Goal: Task Accomplishment & Management: Manage account settings

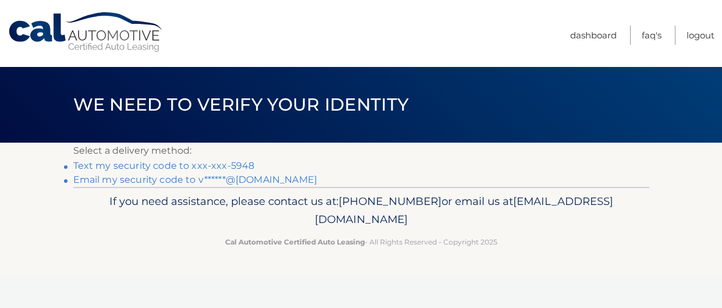
click at [165, 165] on link "Text my security code to xxx-xxx-5948" at bounding box center [164, 165] width 182 height 11
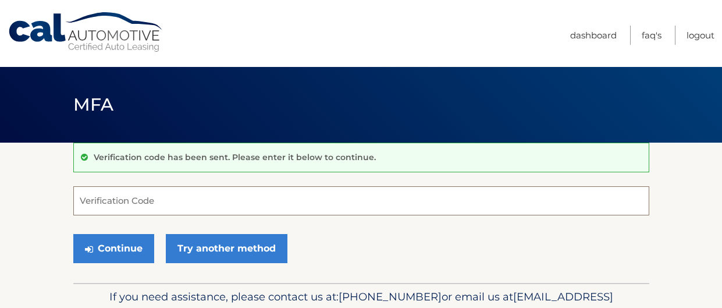
click at [136, 194] on input "Verification Code" at bounding box center [361, 200] width 576 height 29
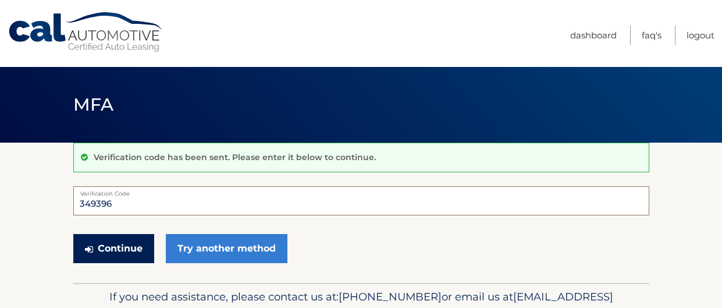
type input "349396"
click at [113, 246] on button "Continue" at bounding box center [113, 248] width 81 height 29
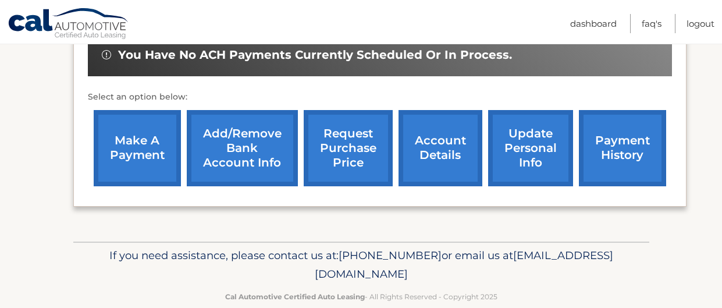
scroll to position [468, 0]
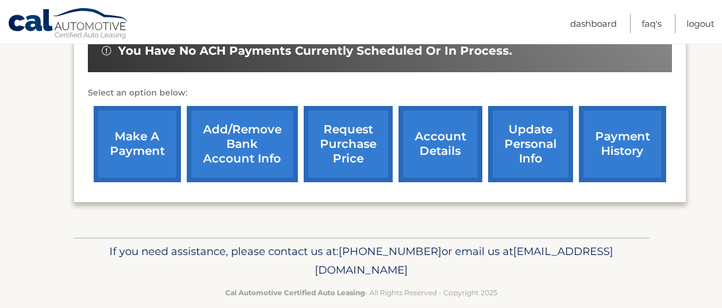
click at [325, 152] on link "request purchase price" at bounding box center [348, 144] width 89 height 76
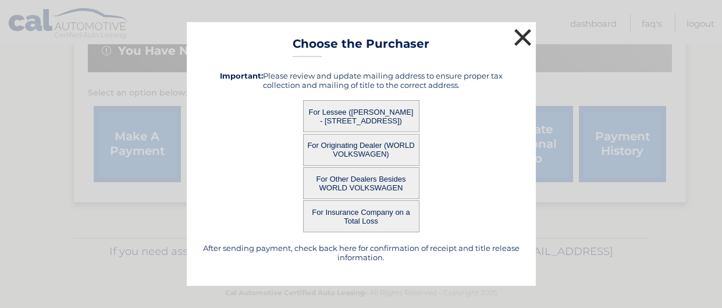
click at [522, 40] on button "×" at bounding box center [522, 37] width 23 height 23
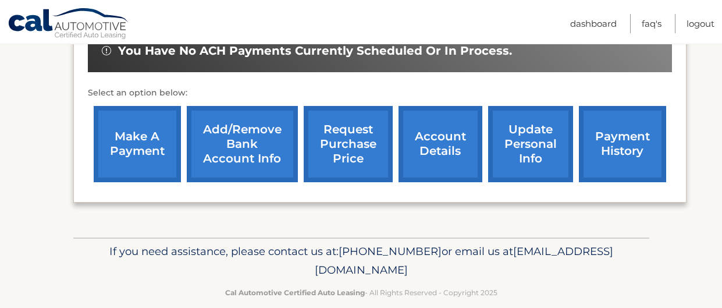
click at [333, 129] on link "request purchase price" at bounding box center [348, 144] width 89 height 76
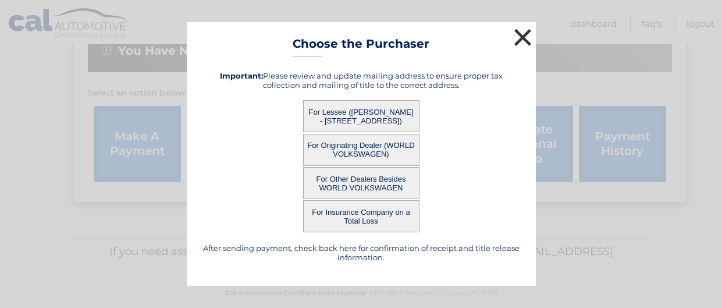
click at [524, 36] on button "×" at bounding box center [522, 37] width 23 height 23
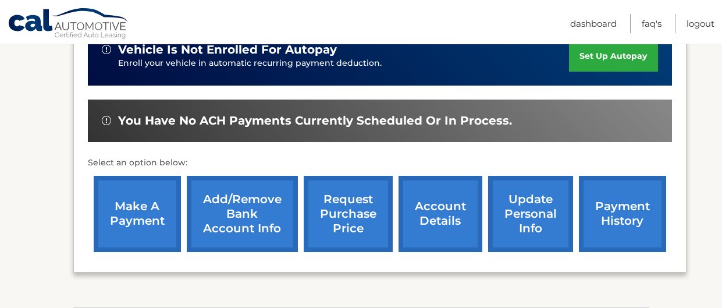
scroll to position [375, 0]
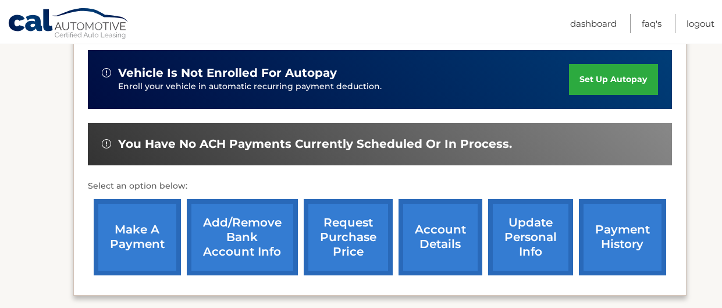
click at [426, 199] on link "account details" at bounding box center [441, 237] width 84 height 76
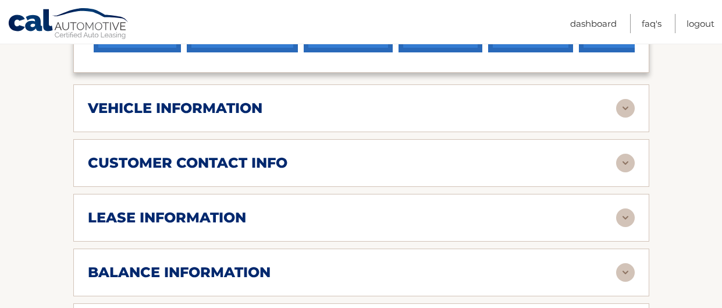
scroll to position [564, 0]
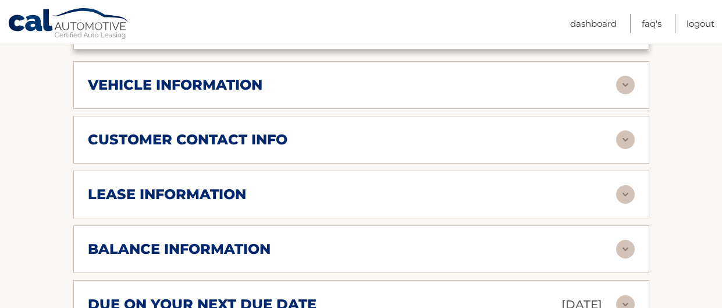
click at [618, 185] on img at bounding box center [625, 194] width 19 height 19
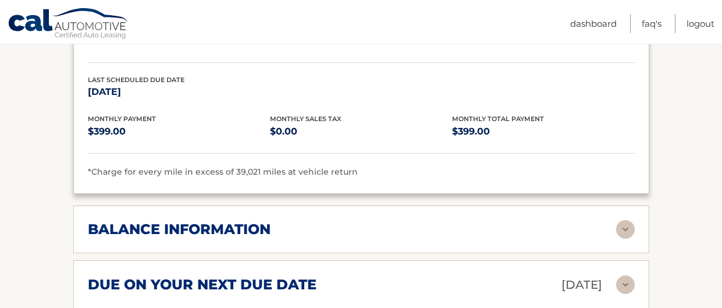
scroll to position [843, 0]
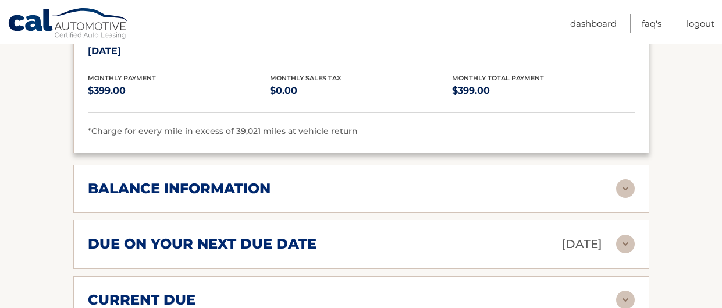
click at [628, 179] on img at bounding box center [625, 188] width 19 height 19
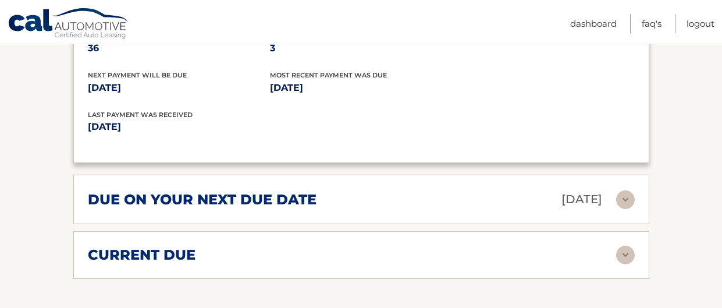
scroll to position [1029, 0]
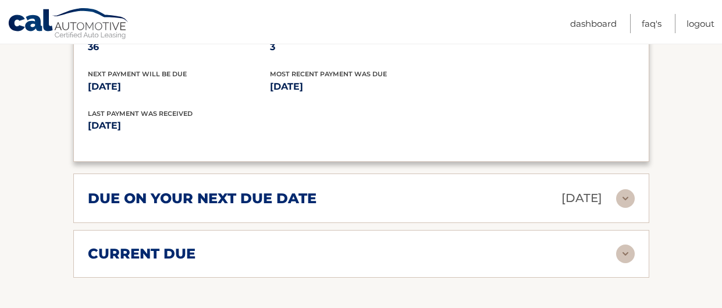
click at [622, 244] on img at bounding box center [625, 253] width 19 height 19
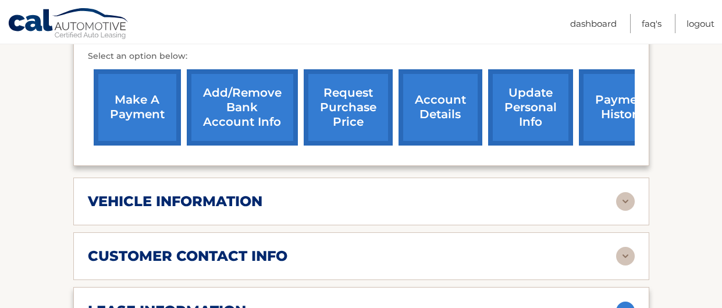
scroll to position [425, 0]
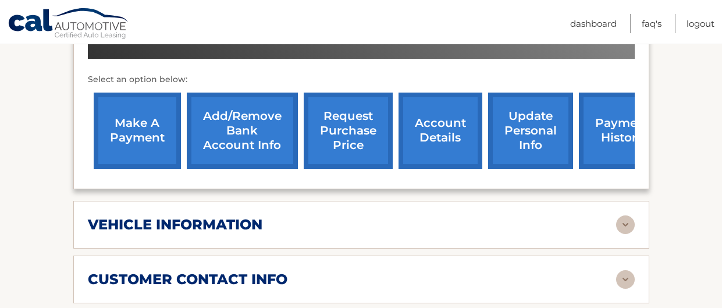
click at [522, 111] on link "update personal info" at bounding box center [530, 130] width 85 height 76
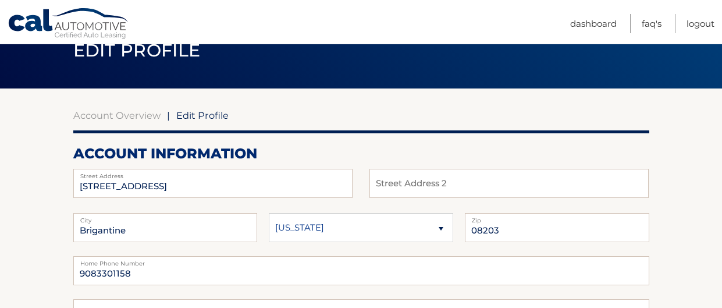
scroll to position [69, 0]
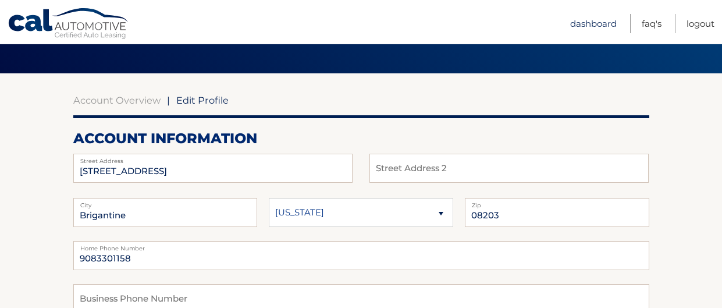
click at [592, 24] on link "Dashboard" at bounding box center [593, 23] width 47 height 19
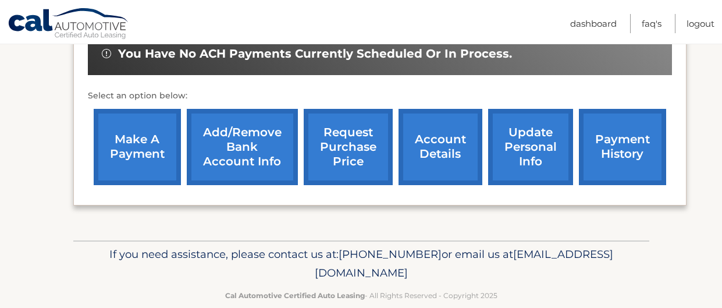
scroll to position [468, 0]
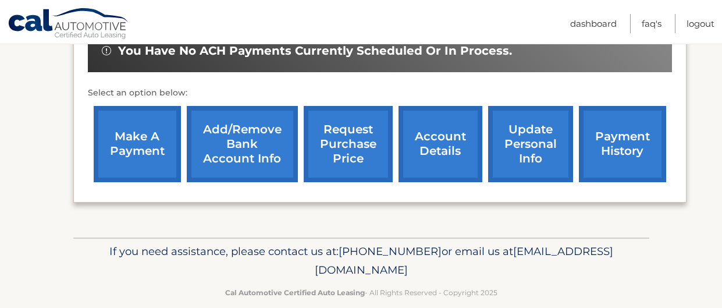
click at [353, 123] on link "request purchase price" at bounding box center [348, 144] width 89 height 76
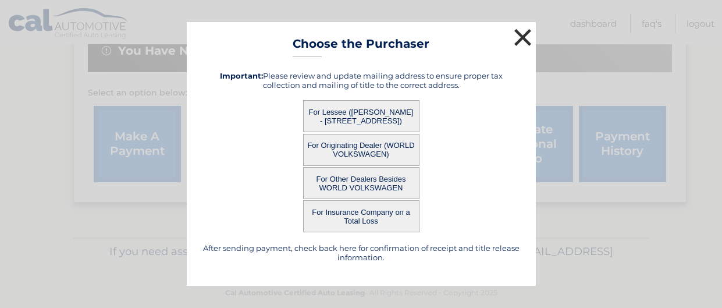
click at [520, 35] on button "×" at bounding box center [522, 37] width 23 height 23
